Goal: Use online tool/utility: Utilize a website feature to perform a specific function

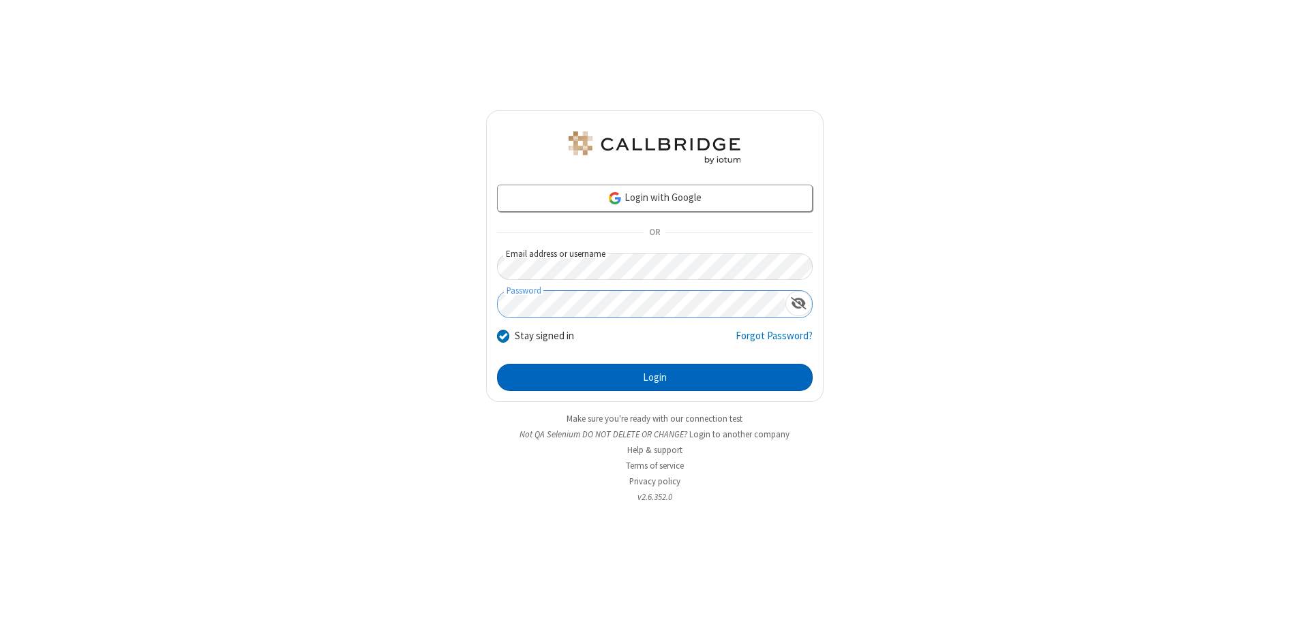
click at [654, 378] on button "Login" at bounding box center [655, 377] width 316 height 27
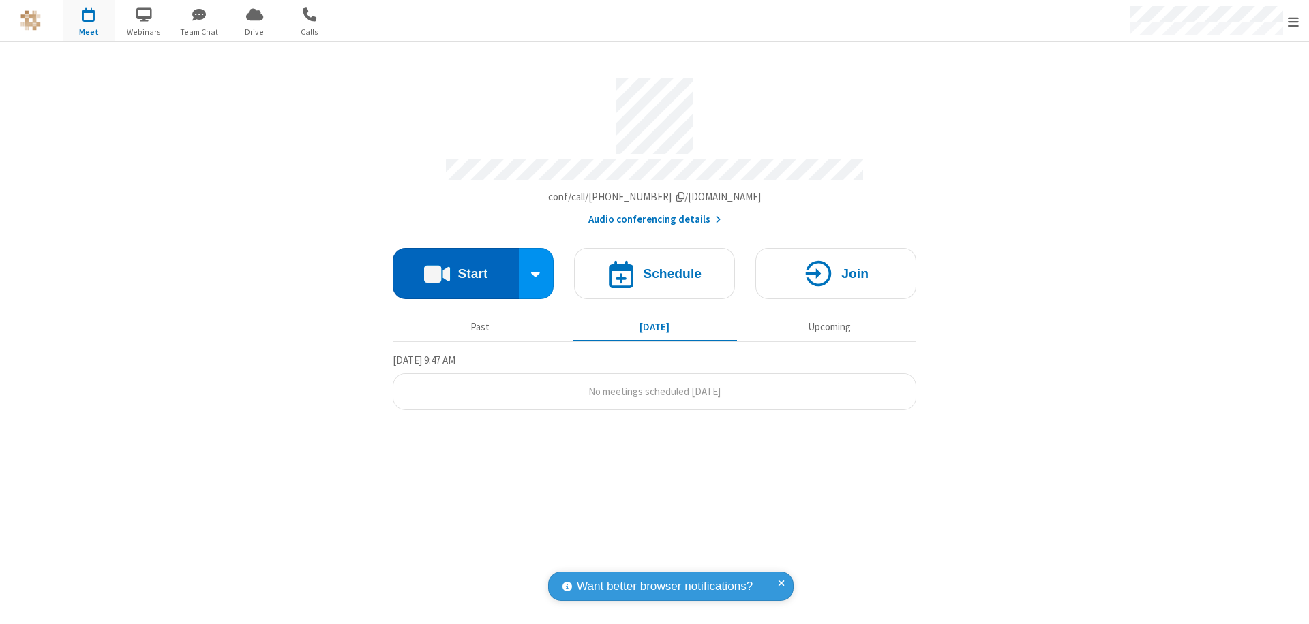
click at [455, 267] on button "Start" at bounding box center [456, 273] width 126 height 51
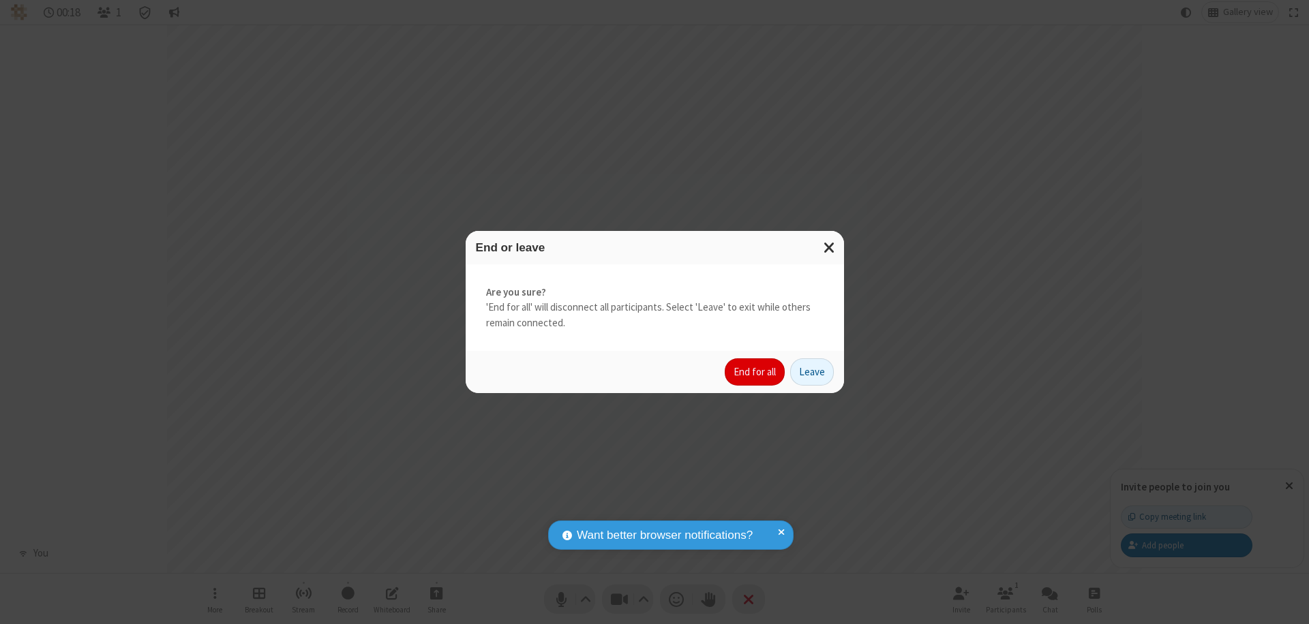
click at [755, 372] on button "End for all" at bounding box center [754, 371] width 60 height 27
